Goal: Transaction & Acquisition: Purchase product/service

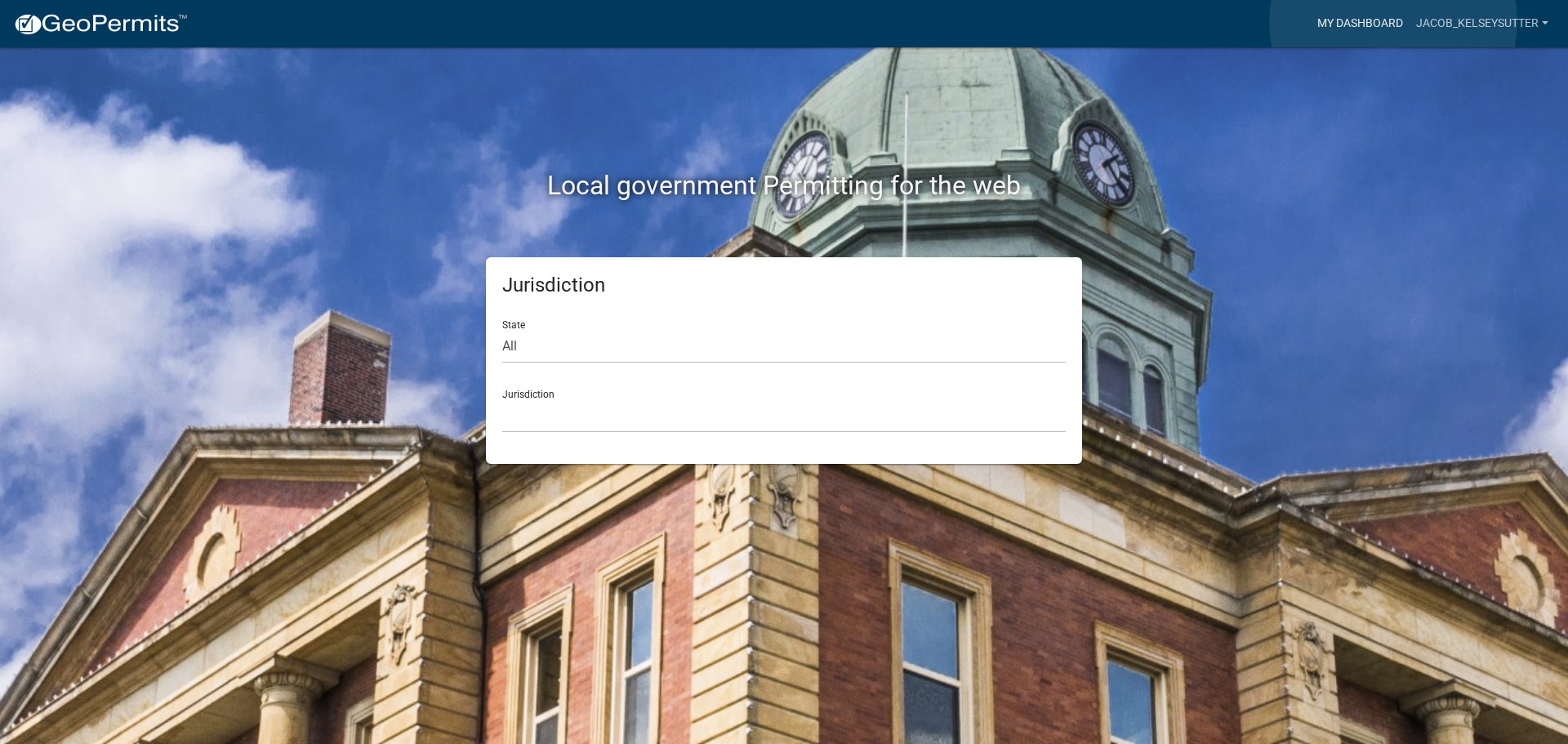
click at [1393, 21] on link "My Dashboard" at bounding box center [1360, 24] width 99 height 31
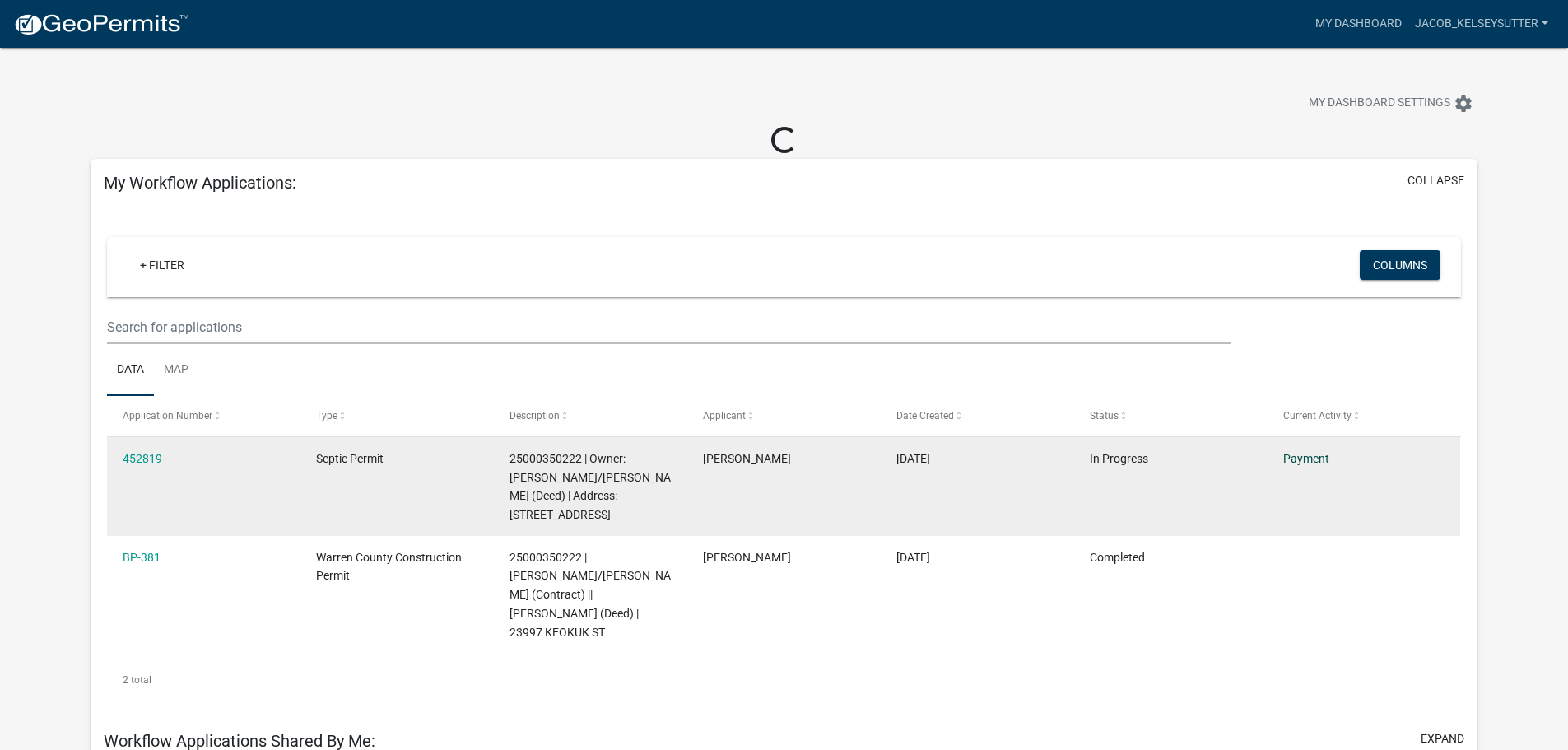
click at [1307, 460] on link "Payment" at bounding box center [1305, 459] width 46 height 13
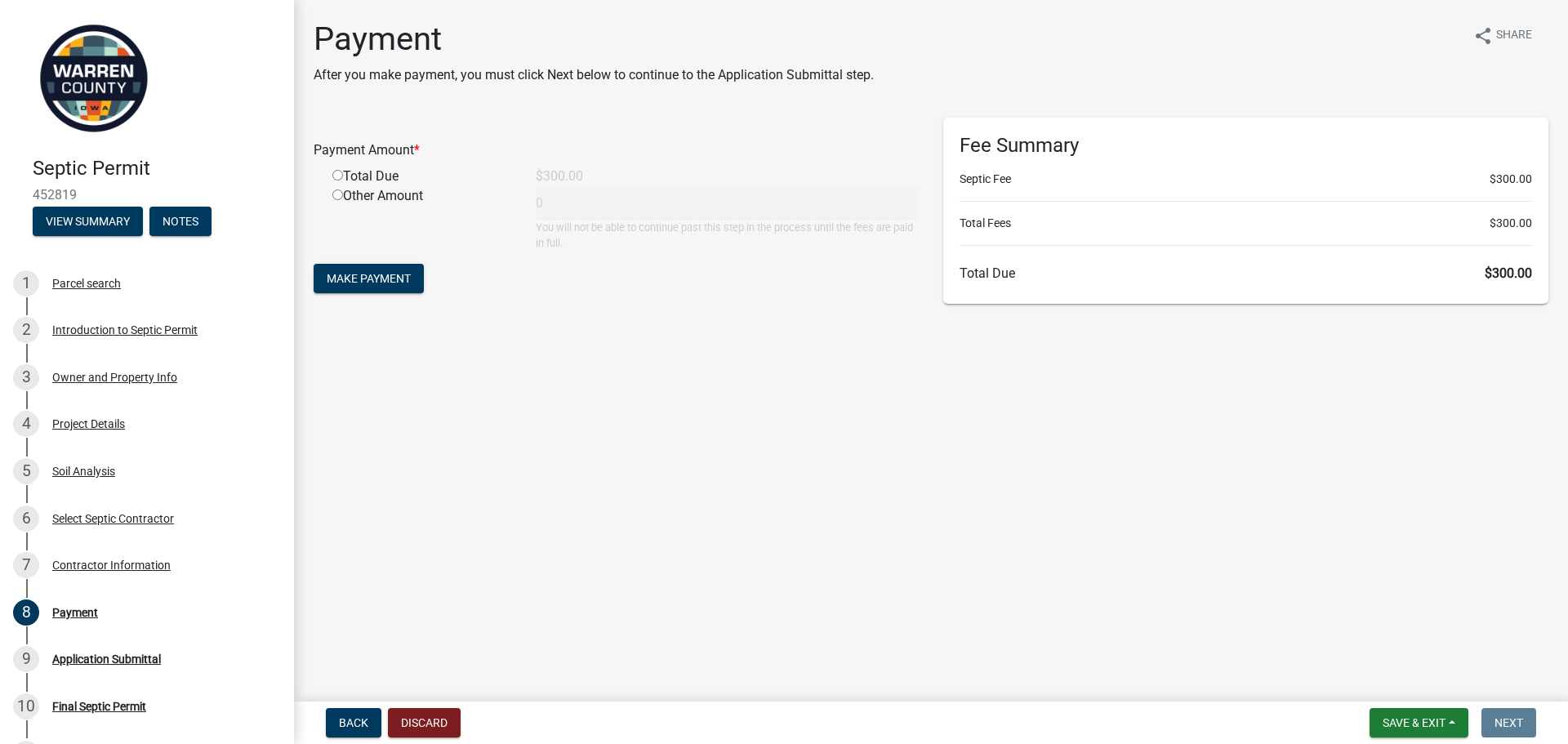
click at [340, 173] on input "radio" at bounding box center [337, 175] width 11 height 11
radio input "true"
type input "300"
click at [367, 285] on span "Make Payment" at bounding box center [369, 279] width 84 height 13
